Goal: Navigation & Orientation: Find specific page/section

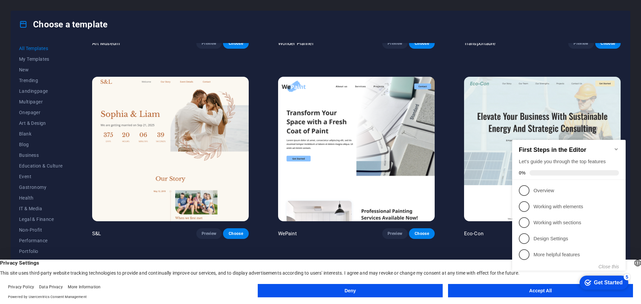
scroll to position [367, 0]
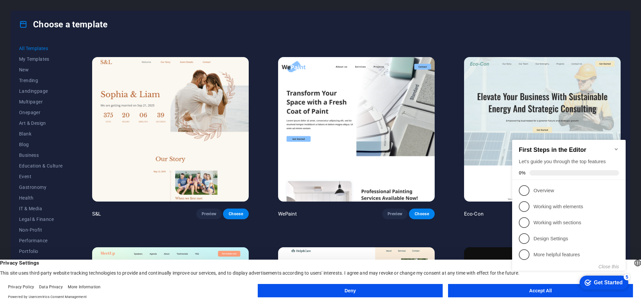
click at [618, 146] on icon "Minimize checklist" at bounding box center [615, 148] width 5 height 5
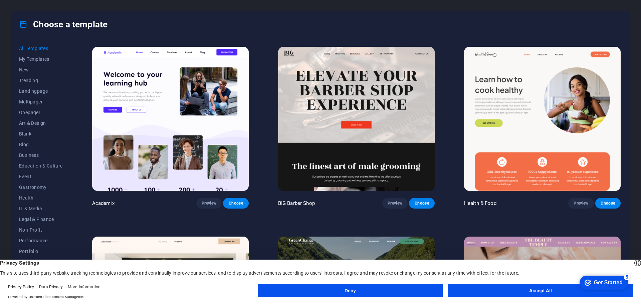
scroll to position [767, 0]
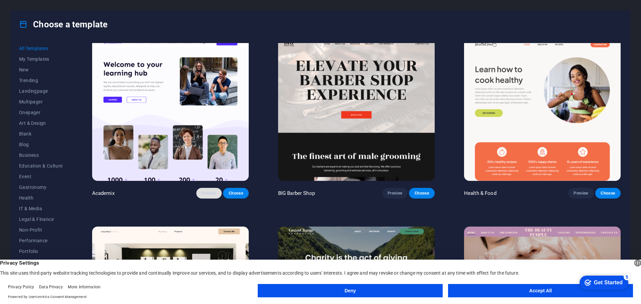
click at [213, 191] on span "Preview" at bounding box center [209, 193] width 15 height 5
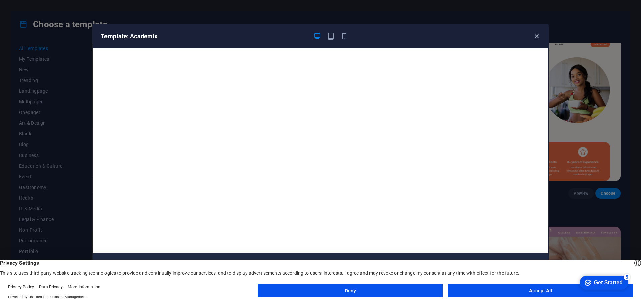
click at [534, 35] on icon "button" at bounding box center [536, 36] width 8 height 8
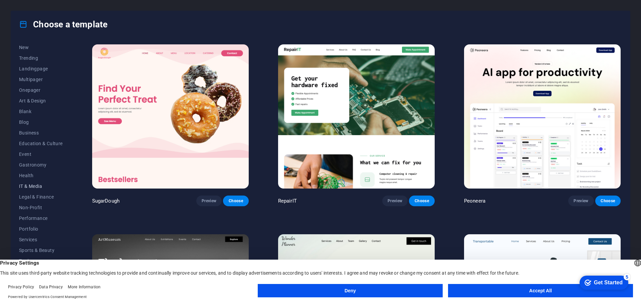
scroll to position [25, 0]
click at [35, 182] on span "IT & Media" at bounding box center [41, 183] width 44 height 5
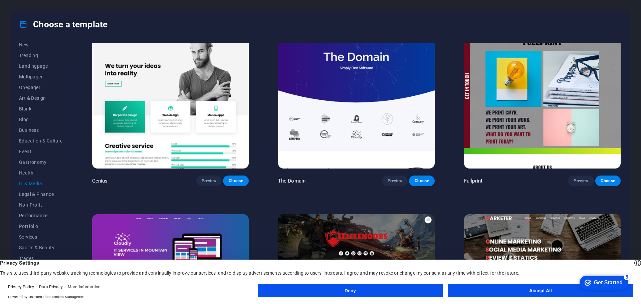
scroll to position [400, 0]
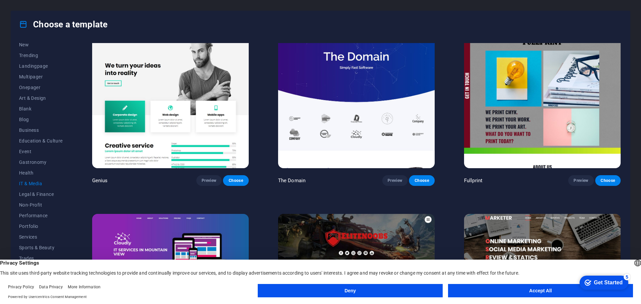
click at [497, 291] on button "Accept All" at bounding box center [540, 290] width 185 height 13
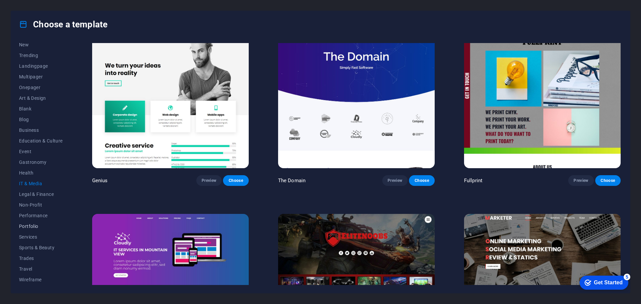
click at [35, 224] on span "Portfolio" at bounding box center [41, 226] width 44 height 5
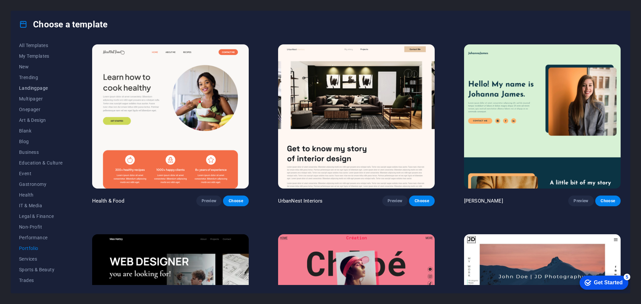
scroll to position [0, 0]
click at [26, 69] on span "New" at bounding box center [41, 69] width 44 height 5
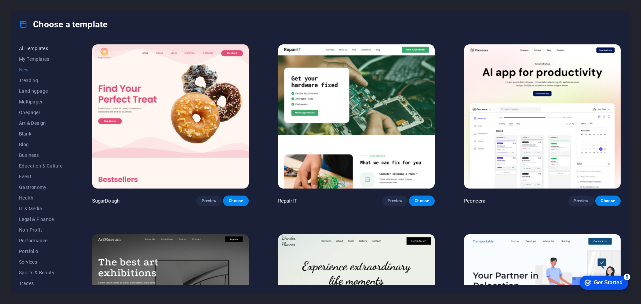
click at [39, 49] on span "All Templates" at bounding box center [41, 48] width 44 height 5
click at [39, 58] on span "My Templates" at bounding box center [41, 58] width 44 height 5
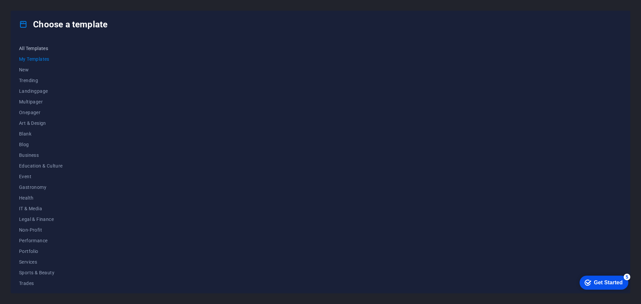
click at [39, 47] on span "All Templates" at bounding box center [41, 48] width 44 height 5
